Goal: Obtain resource: Obtain resource

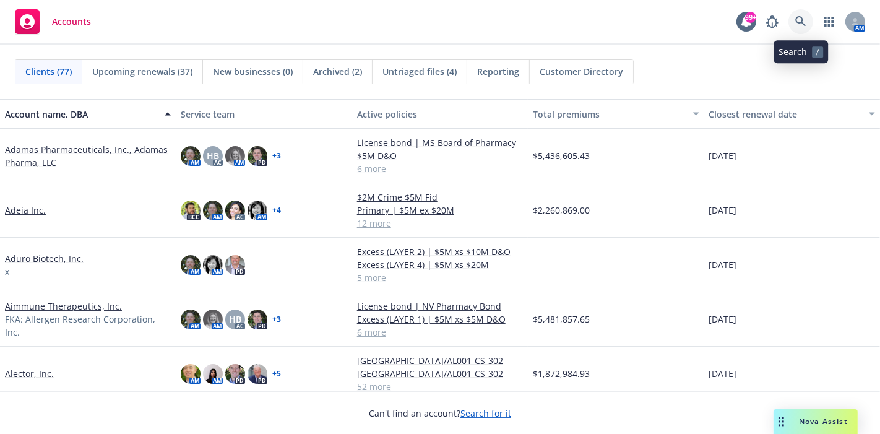
click at [804, 23] on icon at bounding box center [800, 21] width 11 height 11
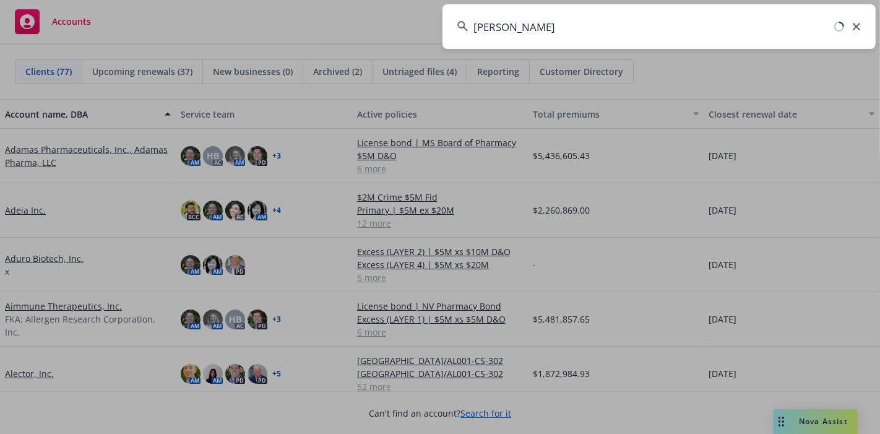
type input "sila"
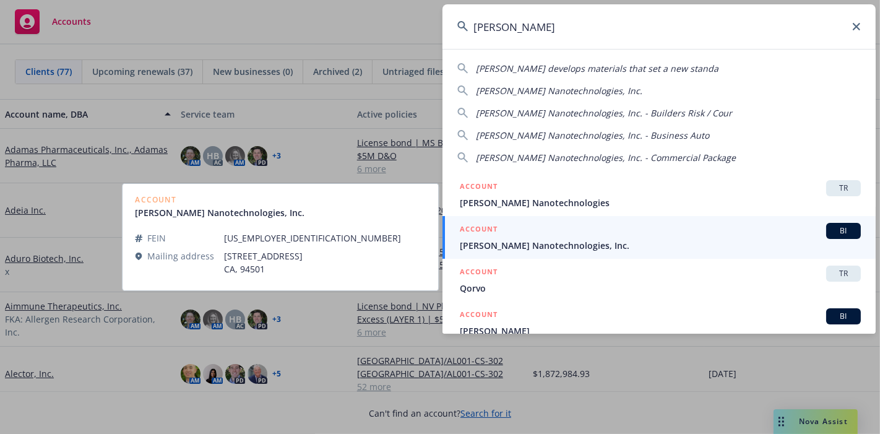
click at [508, 241] on span "[PERSON_NAME] Nanotechnologies, Inc." at bounding box center [660, 245] width 401 height 13
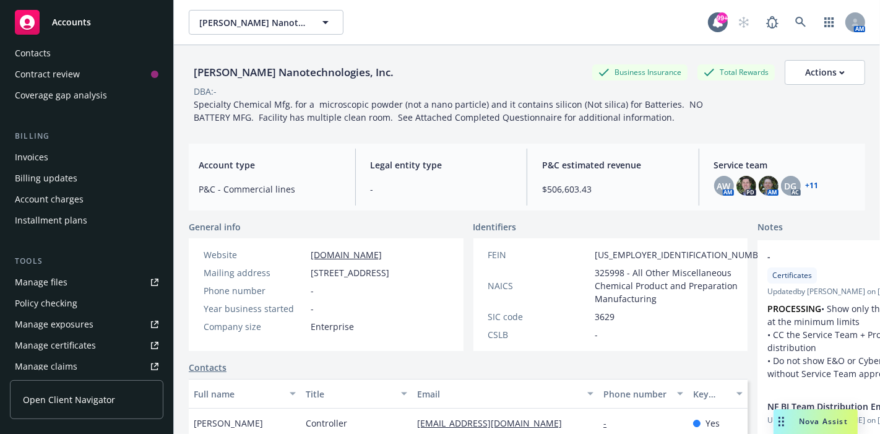
scroll to position [206, 0]
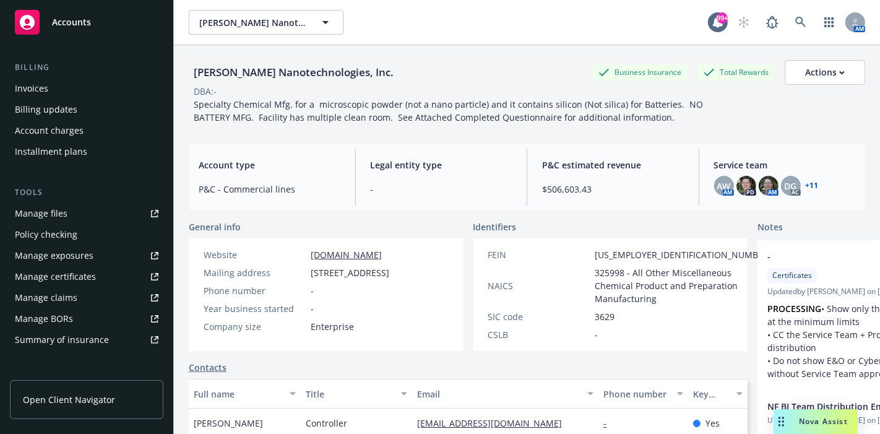
click at [53, 215] on div "Manage files" at bounding box center [41, 214] width 53 height 20
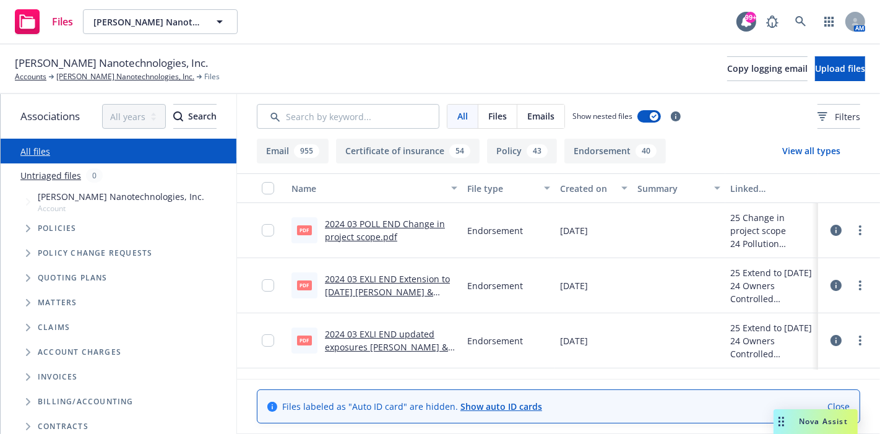
click at [804, 147] on button "View all types" at bounding box center [811, 151] width 98 height 25
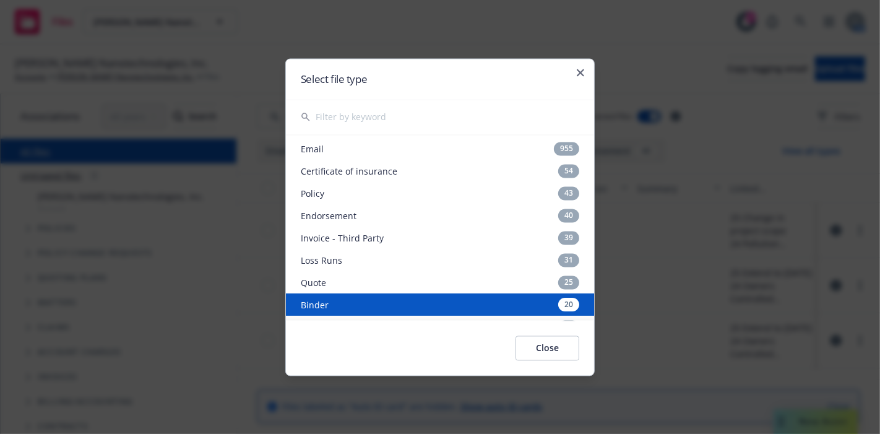
click at [376, 306] on div "Binder 20" at bounding box center [440, 304] width 308 height 22
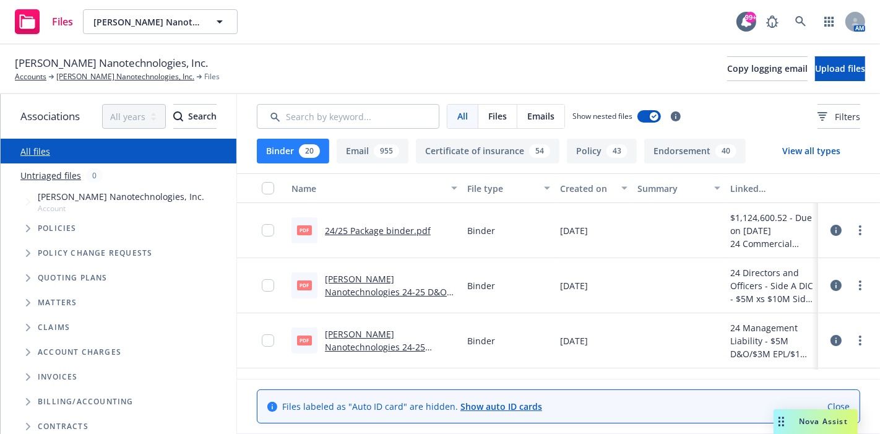
click at [374, 335] on link "[PERSON_NAME] Nanotechnologies 24-25 [PERSON_NAME] .pdf" at bounding box center [375, 347] width 100 height 38
click at [373, 288] on link "[PERSON_NAME] Nanotechnologies 24-25 D&O Side A DIC Binder .pdf" at bounding box center [386, 292] width 122 height 38
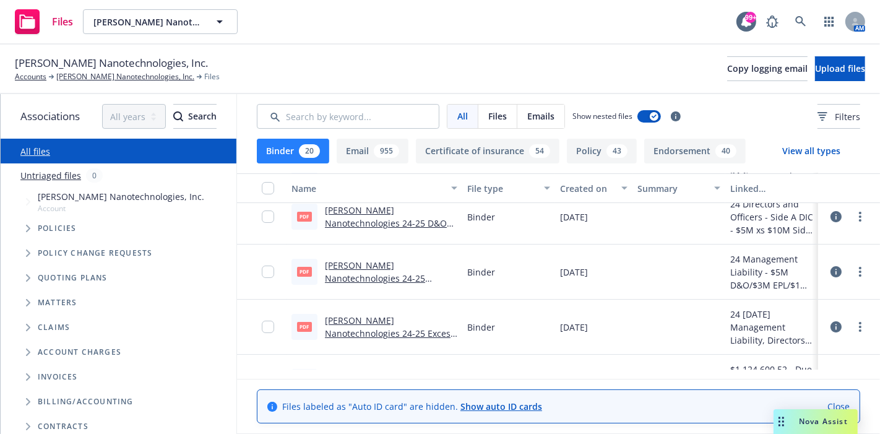
click at [376, 320] on link "[PERSON_NAME] Nanotechnologies 24-25 Excess Binder .pdf" at bounding box center [390, 333] width 130 height 38
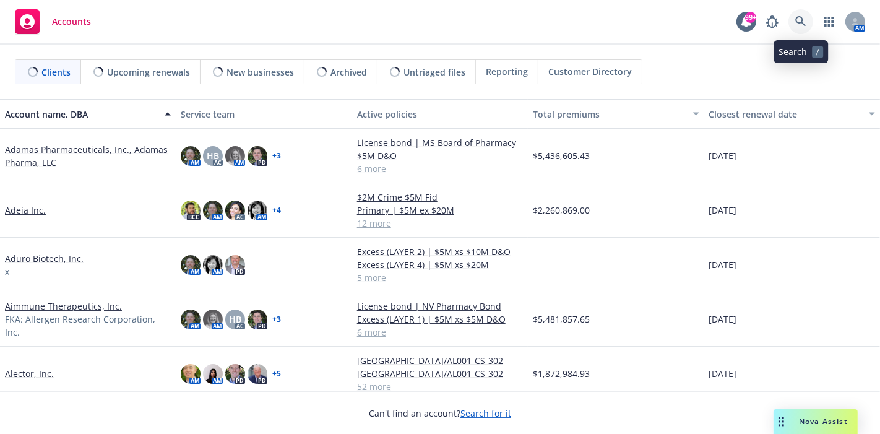
click at [802, 20] on icon at bounding box center [800, 21] width 11 height 11
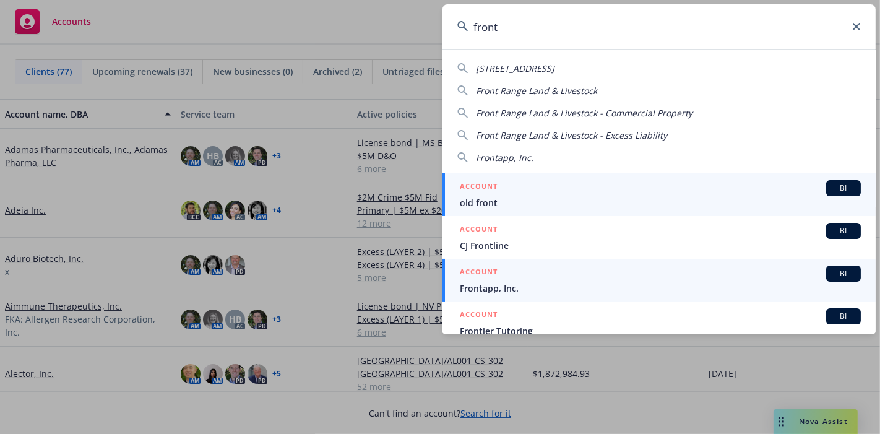
type input "front"
click at [501, 283] on span "Frontapp, Inc." at bounding box center [660, 288] width 401 height 13
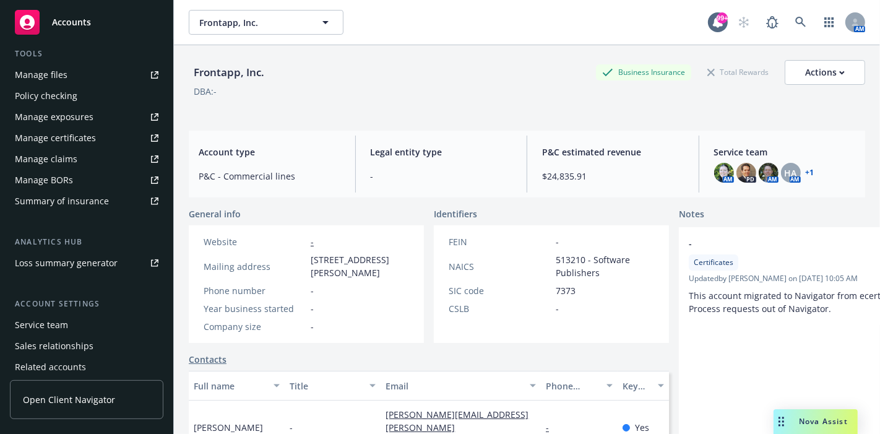
scroll to position [324, 0]
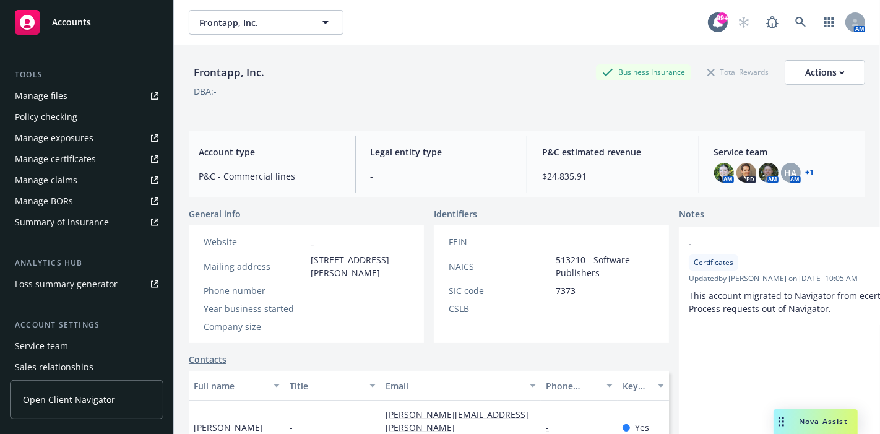
click at [59, 96] on div "Manage files" at bounding box center [41, 96] width 53 height 20
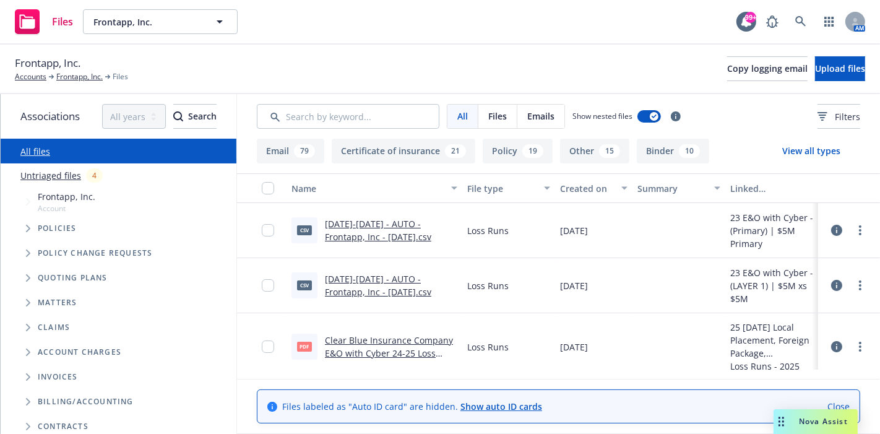
click at [816, 150] on button "View all types" at bounding box center [811, 151] width 98 height 25
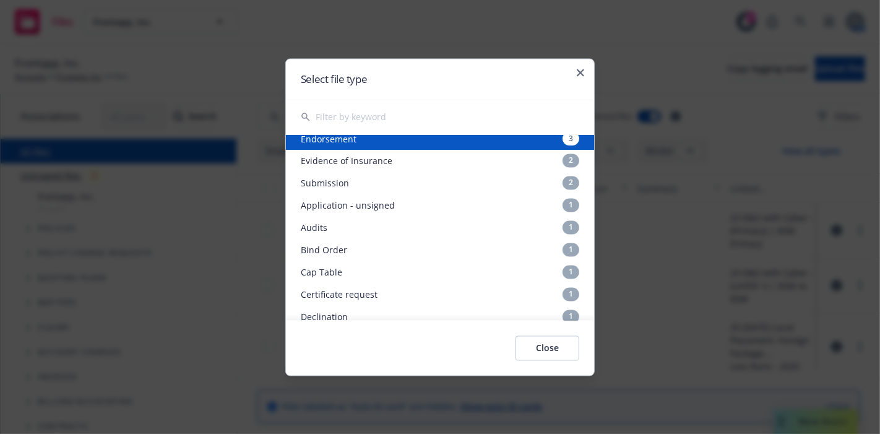
scroll to position [275, 0]
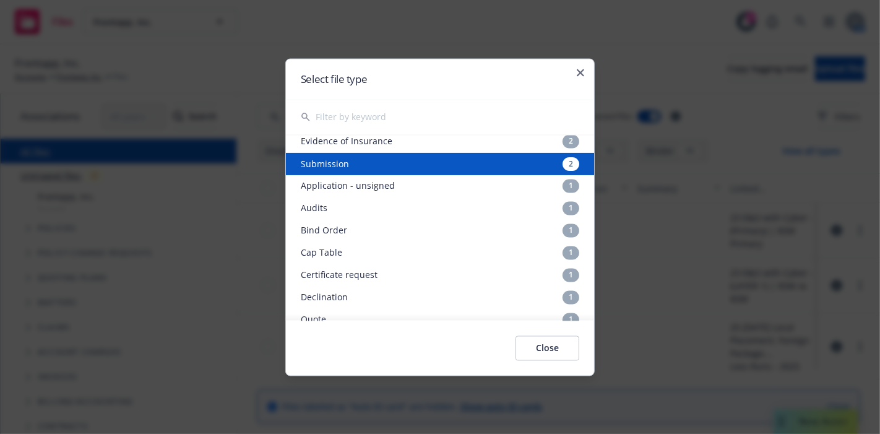
click at [359, 168] on div "Submission 2" at bounding box center [440, 163] width 308 height 22
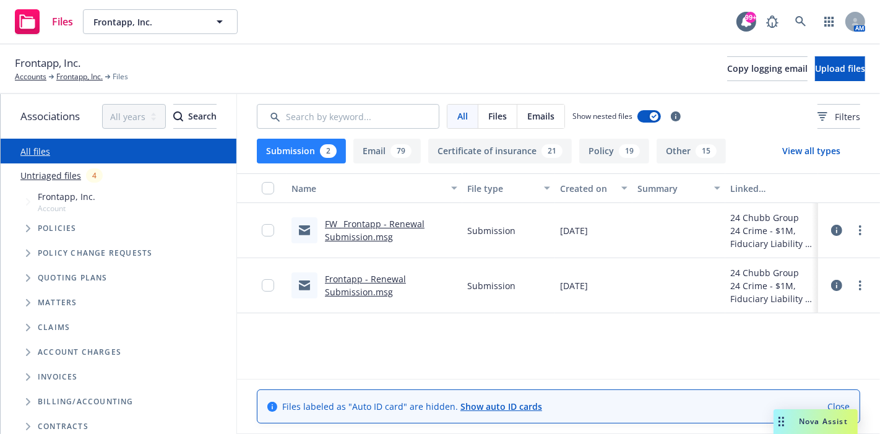
click at [348, 239] on link "FW_ Frontapp - Renewal Submission.msg" at bounding box center [375, 230] width 100 height 25
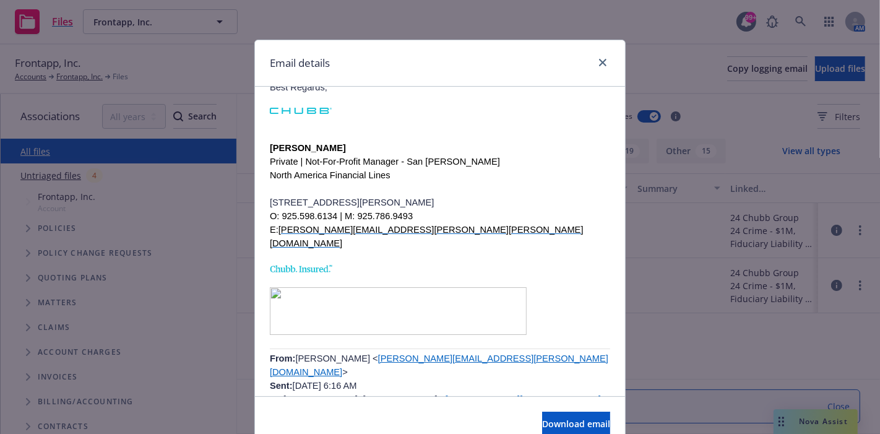
scroll to position [1581, 0]
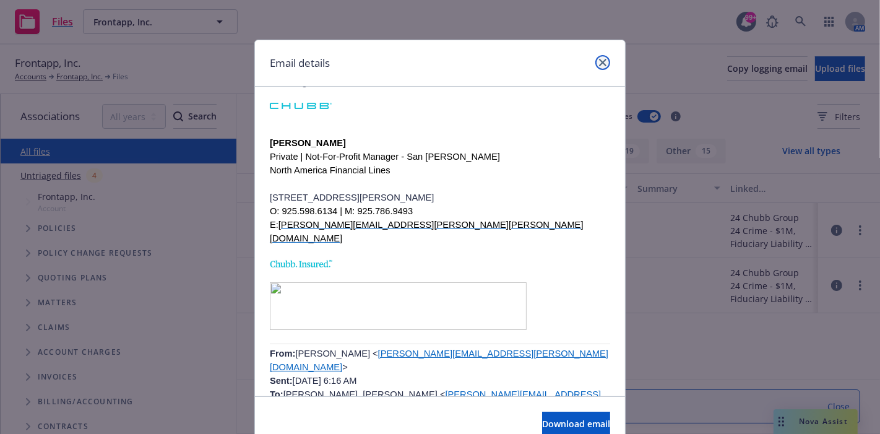
click at [599, 64] on icon "close" at bounding box center [602, 62] width 7 height 7
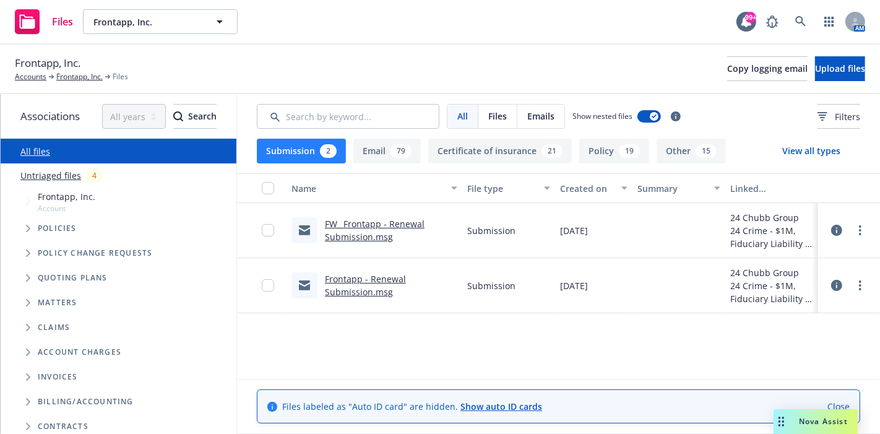
click at [796, 149] on button "View all types" at bounding box center [811, 151] width 98 height 25
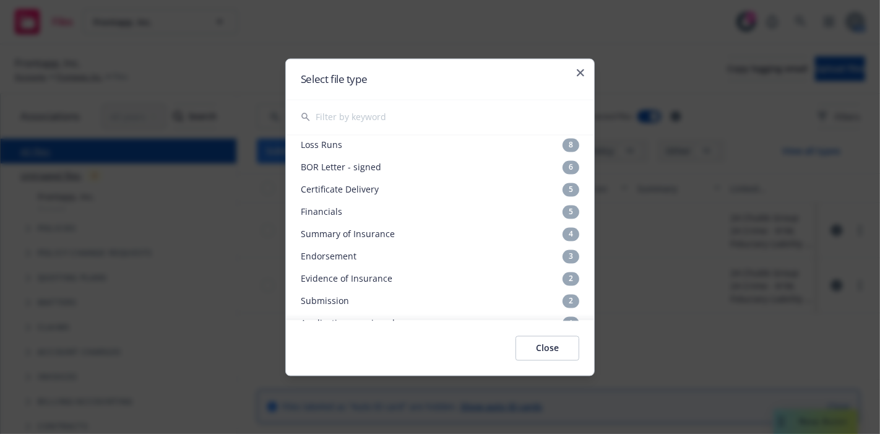
scroll to position [206, 0]
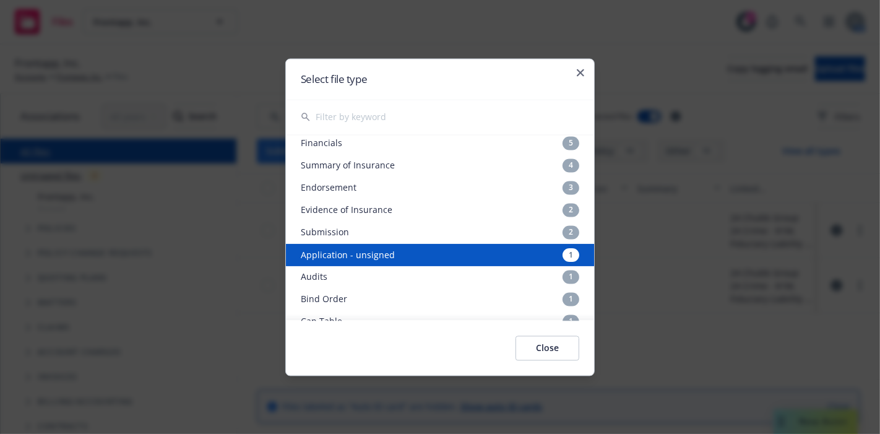
click at [393, 257] on div "Application - unsigned 1" at bounding box center [440, 254] width 308 height 22
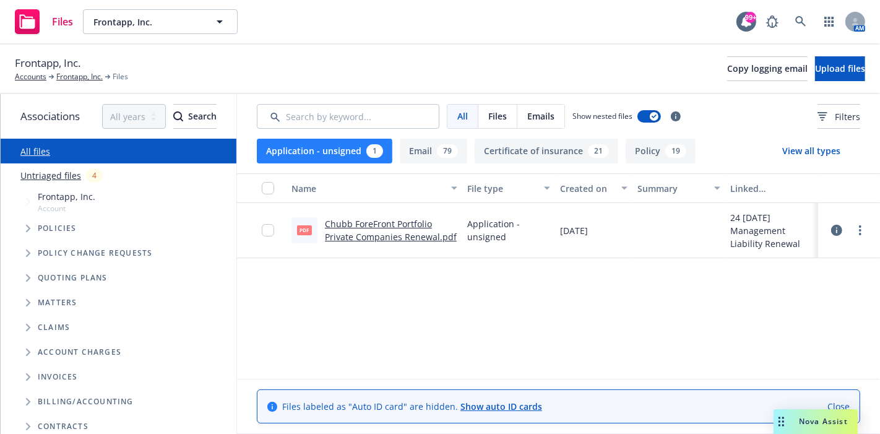
click at [384, 236] on link "Chubb ForeFront Portfolio Private Companies Renewal.pdf" at bounding box center [391, 230] width 132 height 25
